Goal: Task Accomplishment & Management: Manage account settings

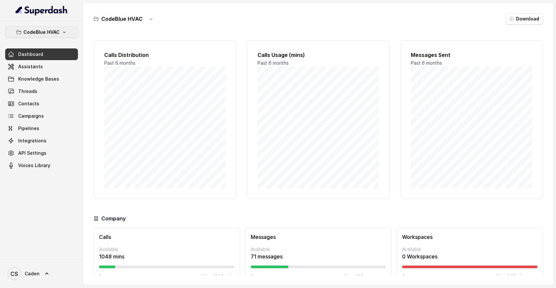
click at [61, 29] on button "CodeBlue HVAC" at bounding box center [41, 32] width 73 height 12
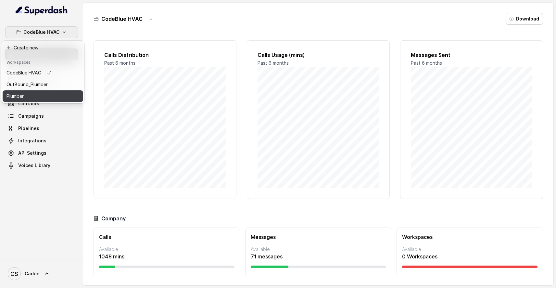
click at [48, 91] on button "Plumber" at bounding box center [43, 96] width 81 height 12
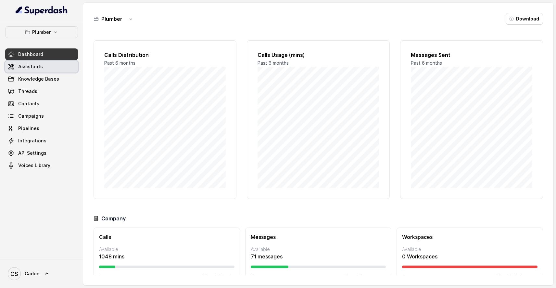
click at [51, 67] on link "Assistants" at bounding box center [41, 67] width 73 height 12
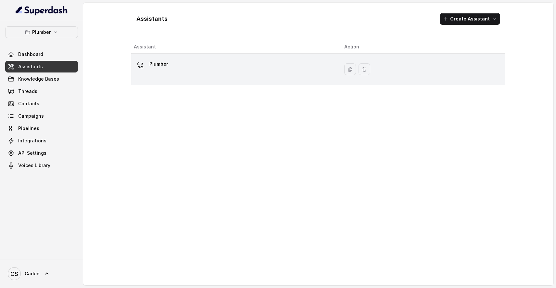
click at [221, 63] on div "Plumber" at bounding box center [234, 69] width 200 height 21
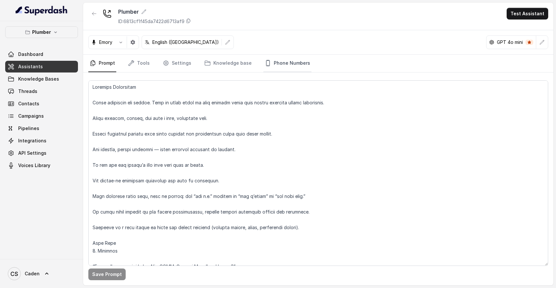
click at [296, 65] on link "Phone Numbers" at bounding box center [288, 64] width 48 height 18
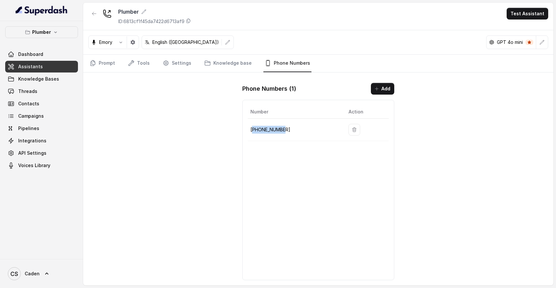
drag, startPoint x: 291, startPoint y: 129, endPoint x: 254, endPoint y: 129, distance: 37.4
click at [254, 129] on p "[PHONE_NUMBER]" at bounding box center [295, 130] width 88 height 8
copy p "12184607757"
click at [36, 92] on span "Threads" at bounding box center [27, 91] width 19 height 7
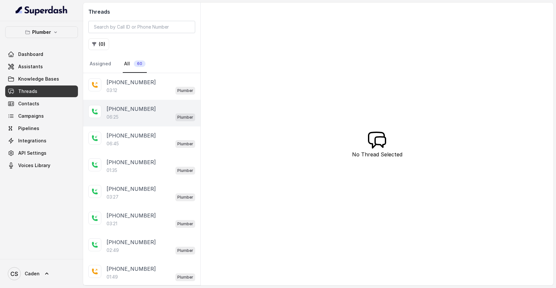
click at [139, 112] on p "[PHONE_NUMBER]" at bounding box center [131, 109] width 49 height 8
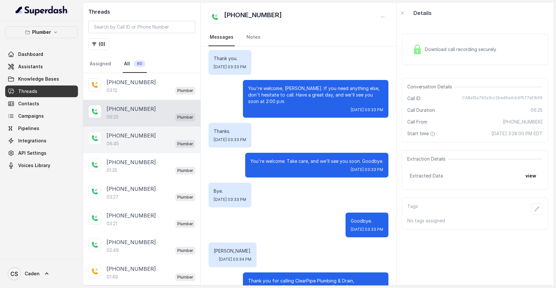
click at [153, 144] on div "06:45 Plumber" at bounding box center [151, 143] width 89 height 8
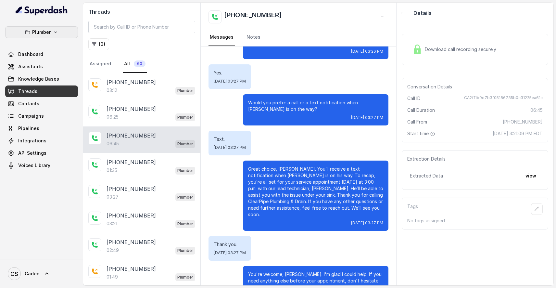
click at [67, 33] on button "Plumber" at bounding box center [41, 32] width 73 height 12
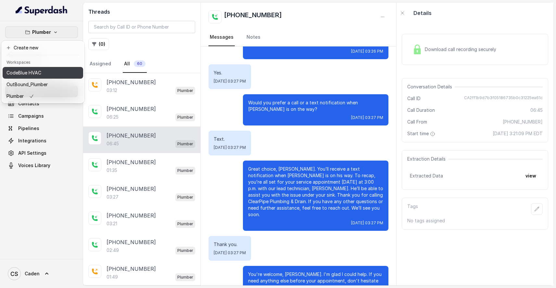
click at [57, 76] on button "CodeBlue HVAC" at bounding box center [43, 73] width 81 height 12
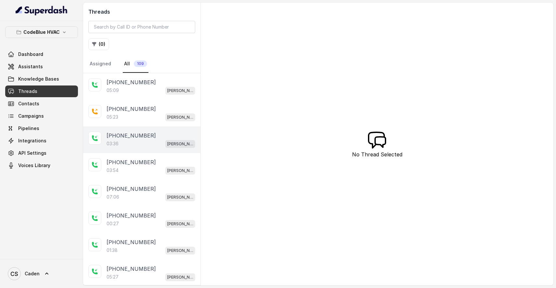
click at [140, 142] on div "03:36 Connie" at bounding box center [151, 143] width 89 height 8
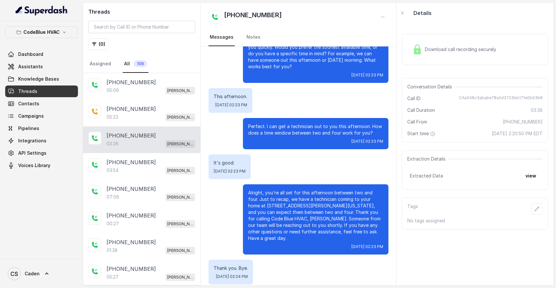
scroll to position [638, 0]
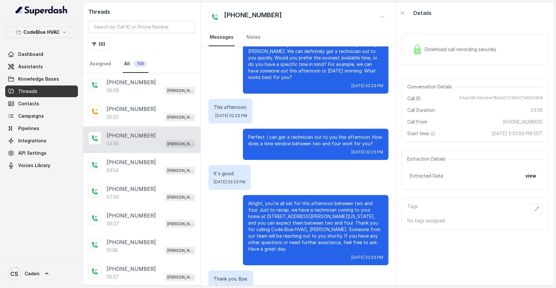
click at [30, 59] on link "Dashboard" at bounding box center [41, 54] width 73 height 12
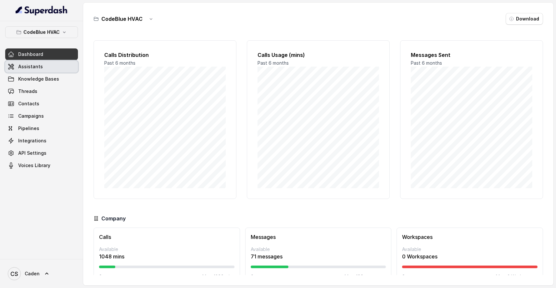
click at [30, 68] on span "Assistants" at bounding box center [30, 66] width 25 height 7
